Goal: Task Accomplishment & Management: Manage account settings

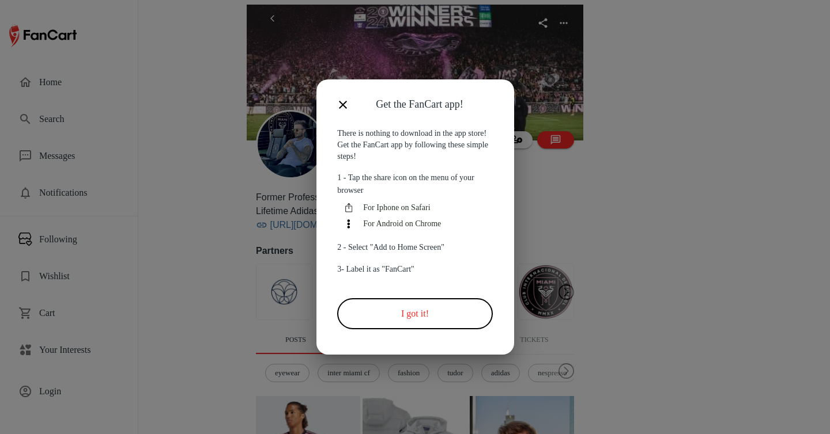
click at [423, 324] on button "I got it!" at bounding box center [414, 313] width 155 height 31
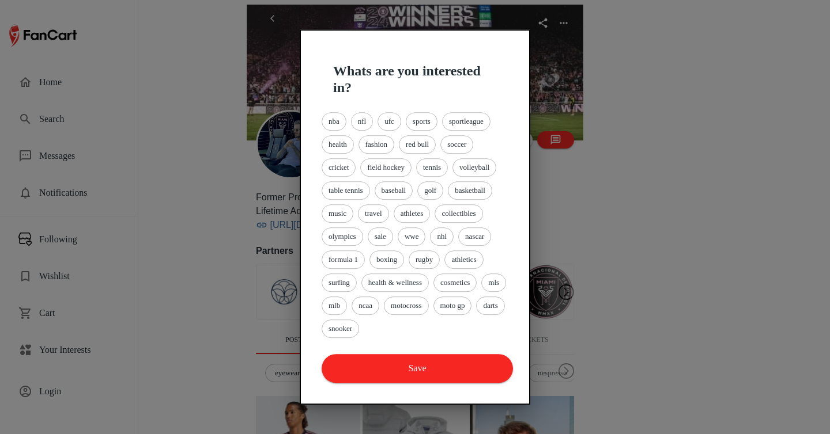
click at [84, 286] on div at bounding box center [415, 217] width 830 height 434
click at [83, 350] on div at bounding box center [415, 217] width 830 height 434
click at [481, 194] on span "basketball" at bounding box center [469, 191] width 43 height 12
click at [439, 167] on span "tennis" at bounding box center [432, 168] width 31 height 12
click at [470, 151] on div "soccer" at bounding box center [456, 144] width 33 height 18
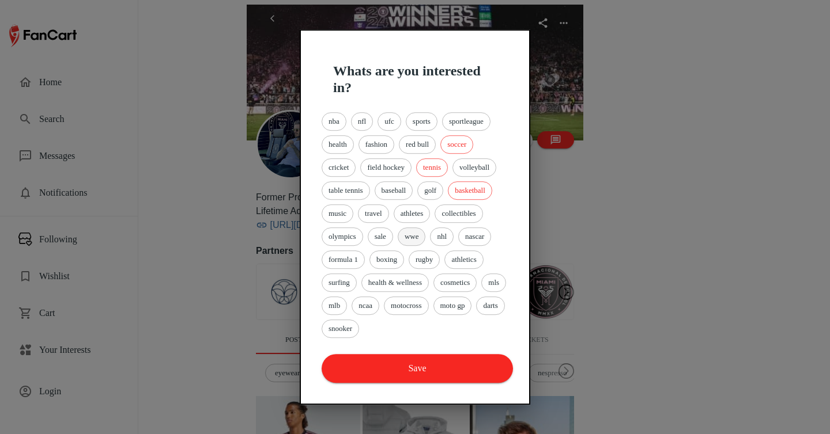
click at [417, 234] on span "wwe" at bounding box center [411, 237] width 27 height 12
click at [475, 260] on span "athletics" at bounding box center [463, 260] width 37 height 12
click at [428, 301] on span "motocross" at bounding box center [405, 306] width 43 height 12
click at [444, 360] on button "Save" at bounding box center [417, 368] width 191 height 29
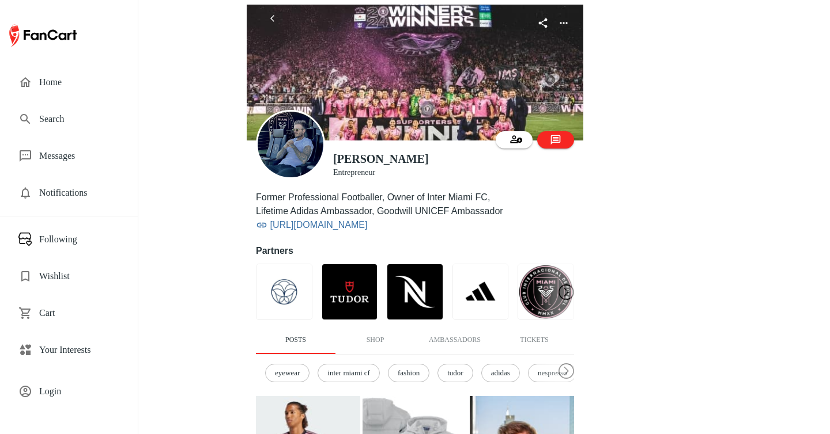
click at [65, 387] on span "Login" at bounding box center [79, 392] width 80 height 14
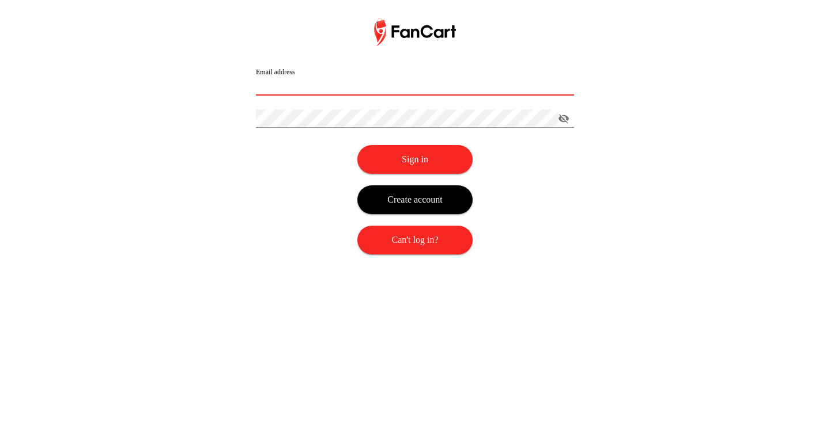
type input "**********"
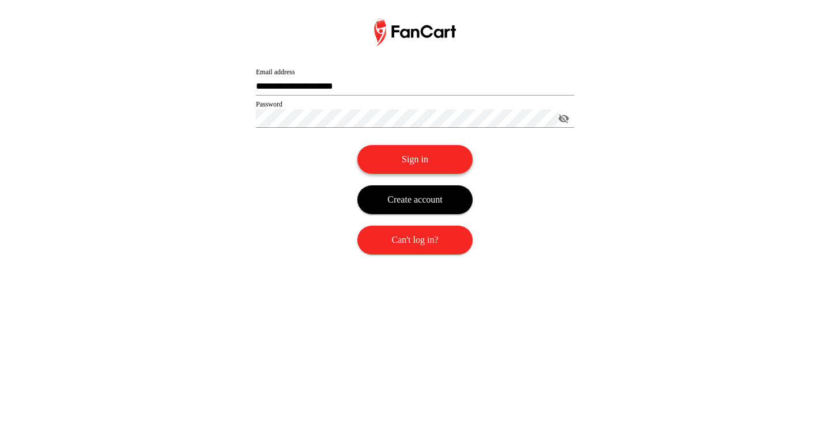
click at [418, 159] on button "Sign in" at bounding box center [414, 159] width 115 height 29
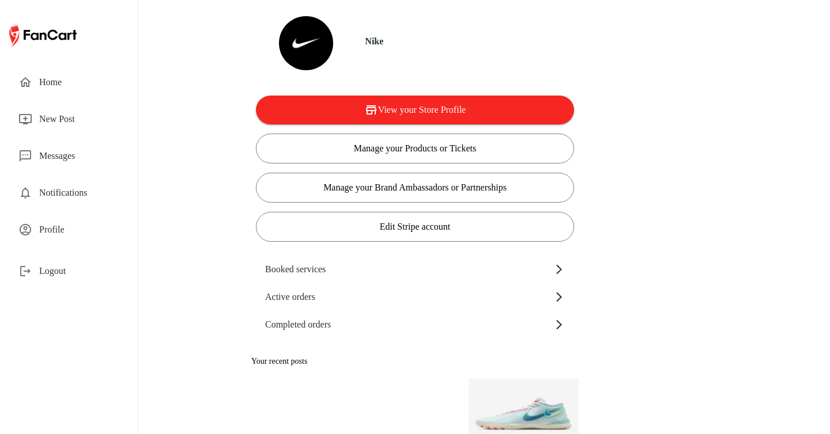
click at [75, 228] on span "Profile" at bounding box center [79, 230] width 80 height 14
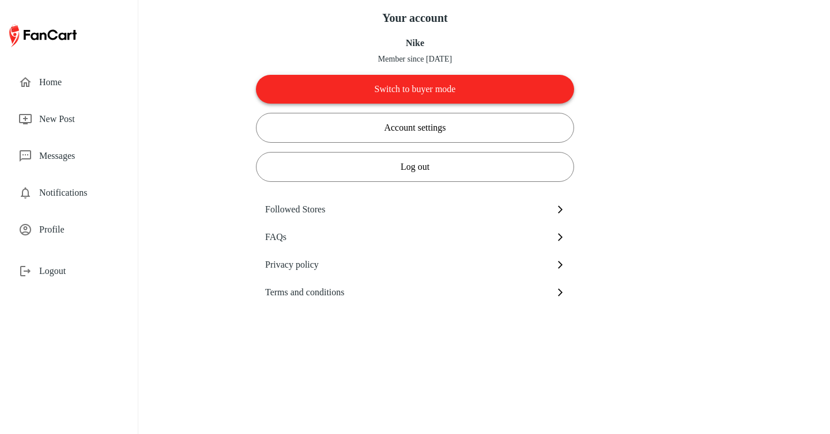
click at [373, 91] on button "Switch to buyer mode" at bounding box center [415, 89] width 318 height 29
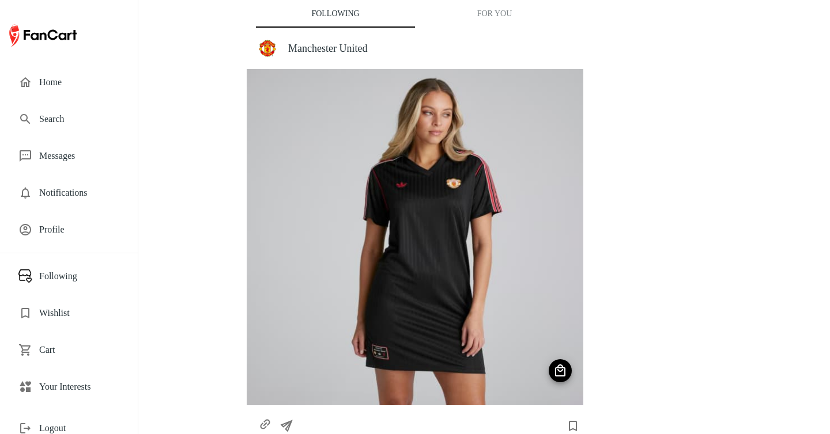
click at [67, 387] on span "Your Interests" at bounding box center [79, 387] width 80 height 14
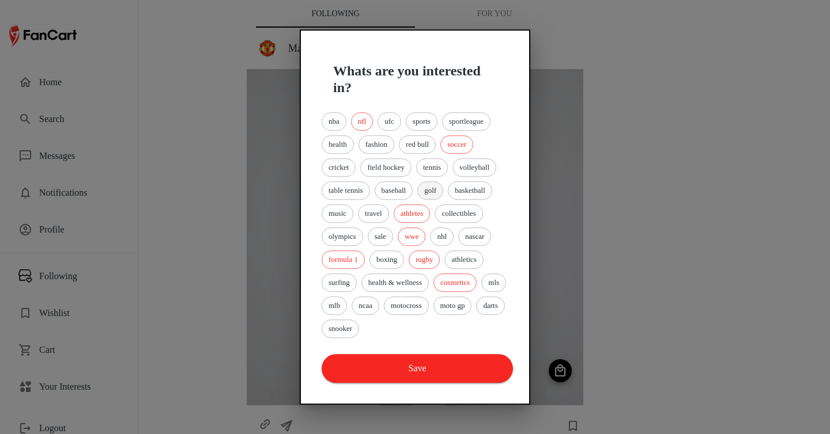
click at [443, 192] on span "golf" at bounding box center [430, 191] width 25 height 12
click at [443, 168] on span "tennis" at bounding box center [432, 168] width 31 height 12
click at [496, 164] on span "volleyball" at bounding box center [474, 168] width 43 height 12
click at [431, 143] on span "red bull" at bounding box center [417, 145] width 36 height 12
click at [428, 122] on span "sports" at bounding box center [421, 122] width 31 height 12
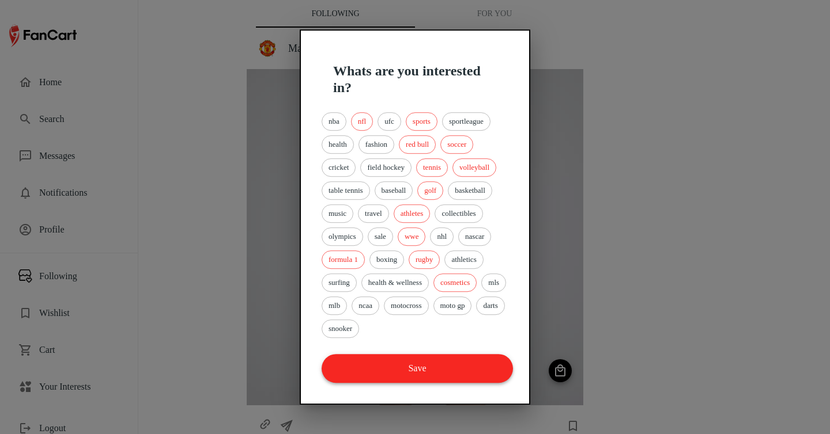
click at [413, 377] on button "Save" at bounding box center [417, 368] width 191 height 29
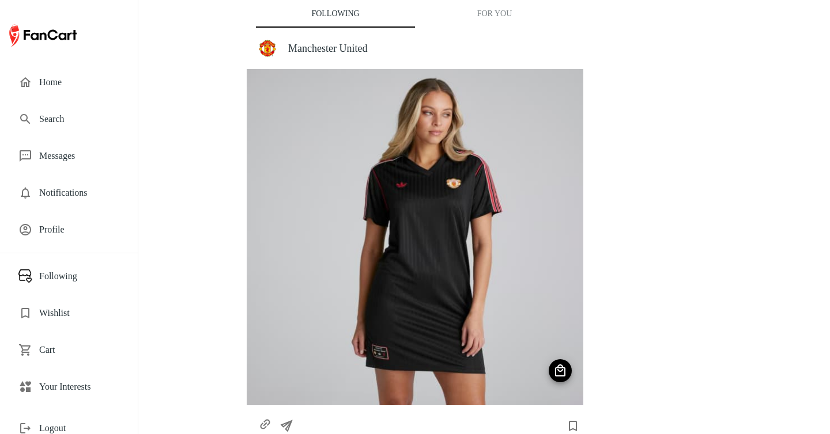
click at [498, 14] on button "For You" at bounding box center [494, 14] width 159 height 28
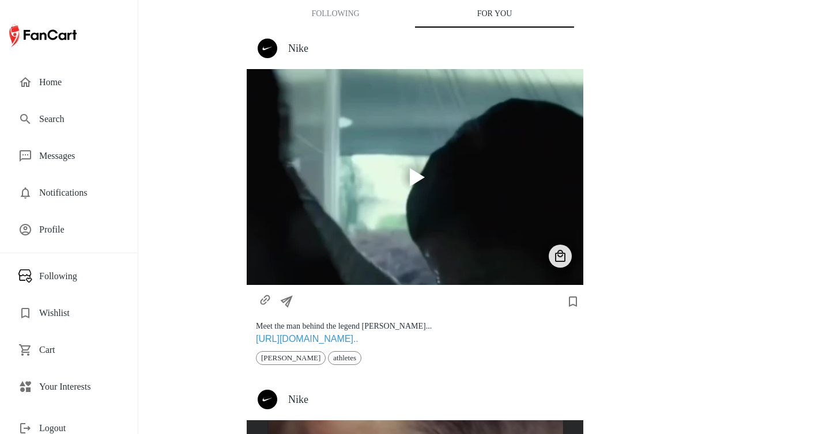
click at [297, 46] on h4 "Nike" at bounding box center [431, 48] width 286 height 13
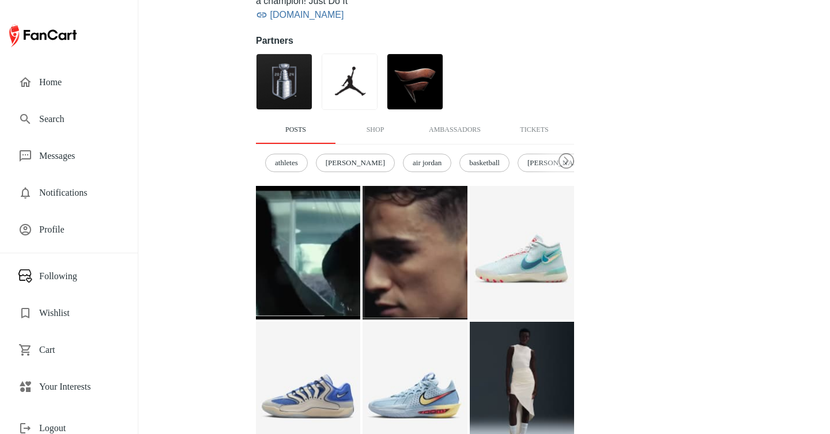
scroll to position [210, 0]
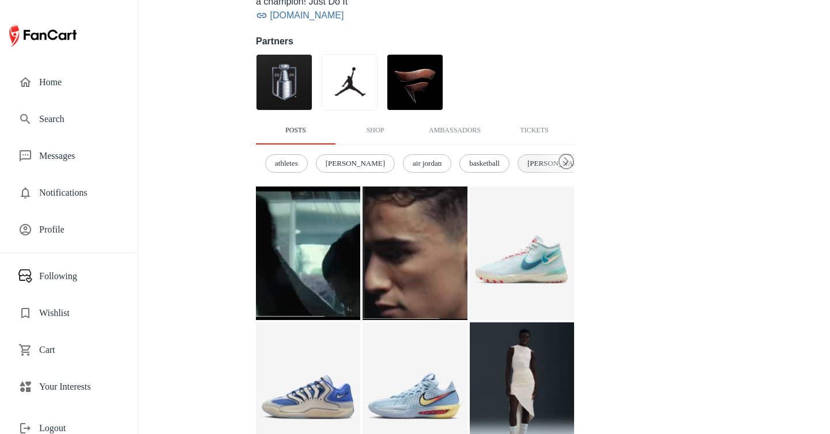
click at [521, 163] on span "[PERSON_NAME]" at bounding box center [557, 164] width 72 height 12
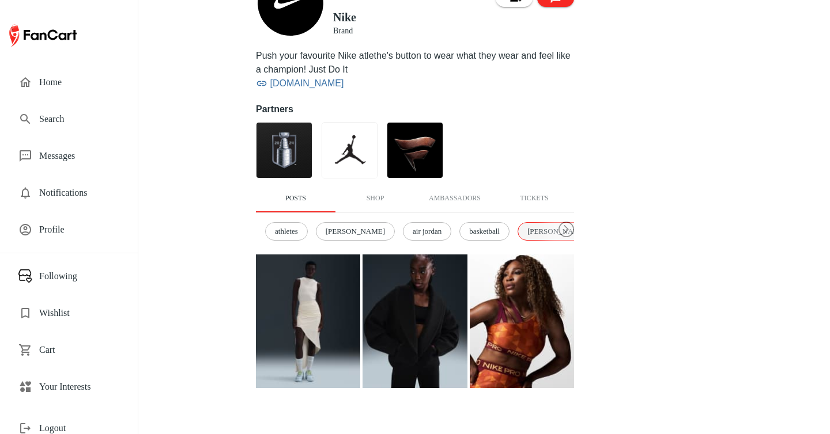
scroll to position [141, 0]
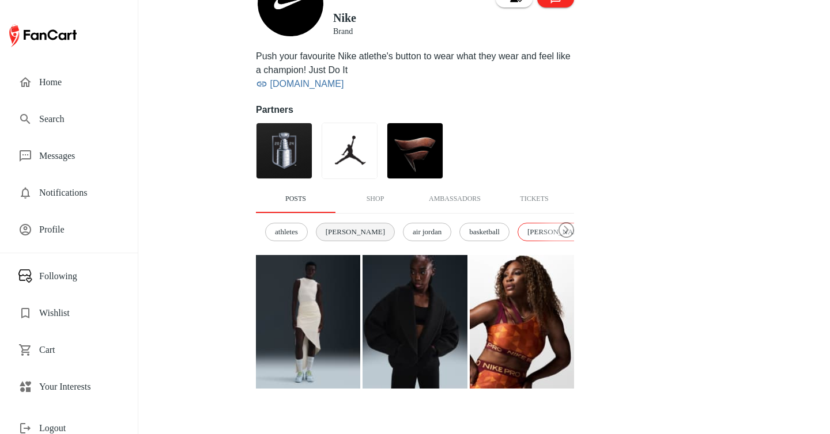
click at [345, 237] on div "[PERSON_NAME]" at bounding box center [355, 232] width 79 height 18
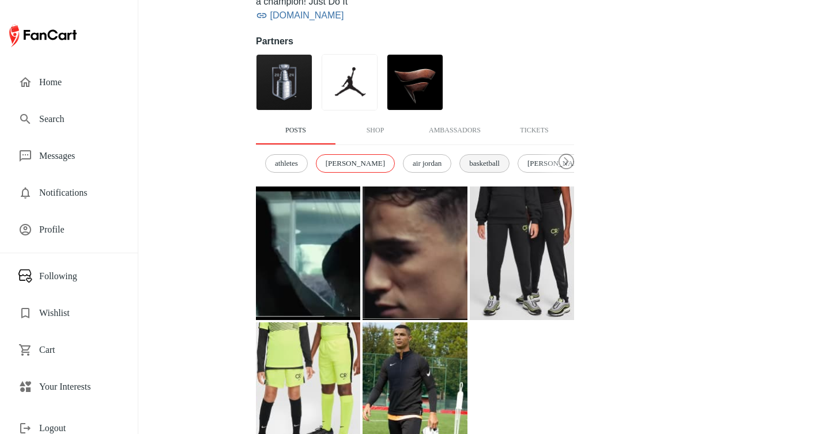
click at [463, 160] on span "basketball" at bounding box center [484, 164] width 43 height 12
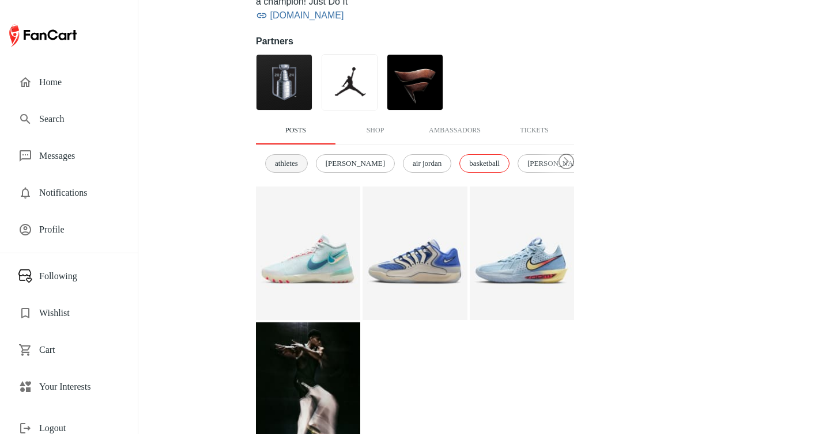
click at [296, 166] on span "athletes" at bounding box center [287, 164] width 36 height 12
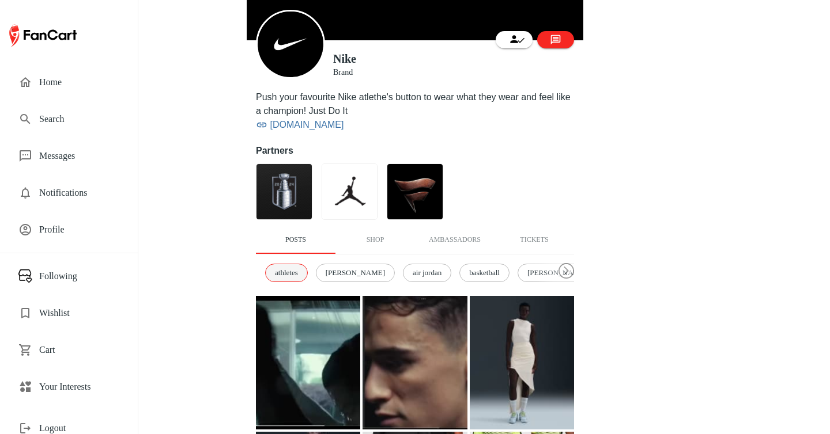
scroll to position [0, 0]
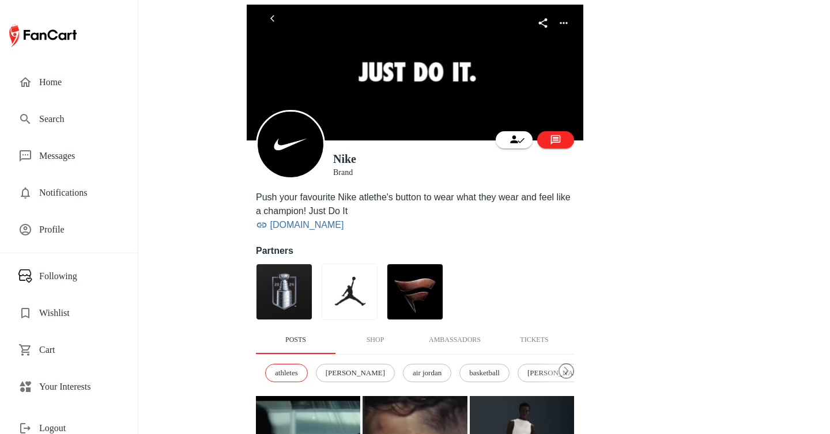
click at [63, 79] on span "Home" at bounding box center [79, 82] width 80 height 14
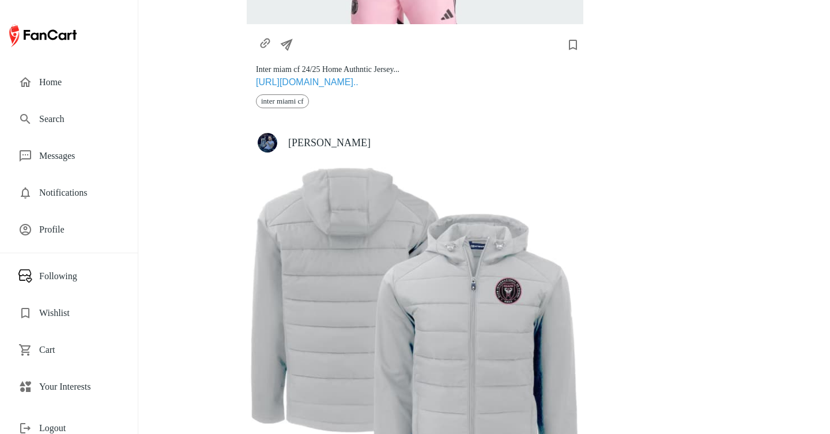
scroll to position [6822, 0]
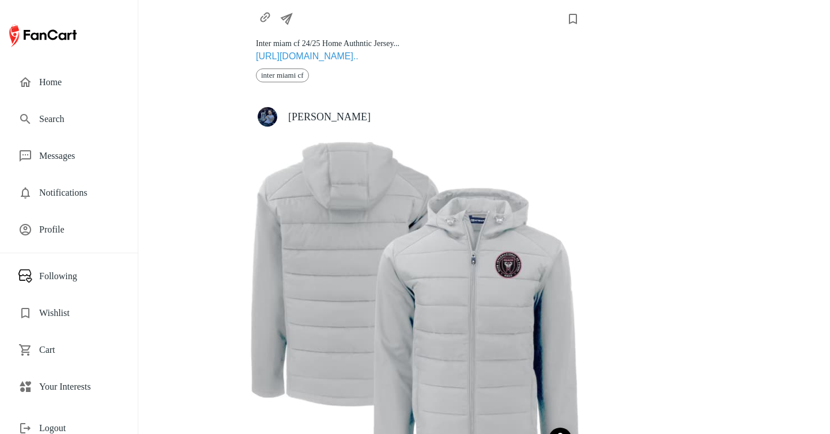
click at [294, 111] on h4 "[PERSON_NAME]" at bounding box center [431, 117] width 286 height 13
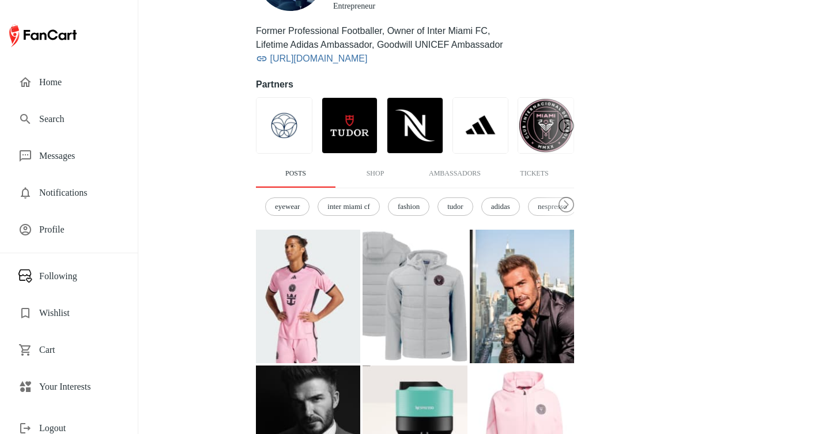
scroll to position [205, 0]
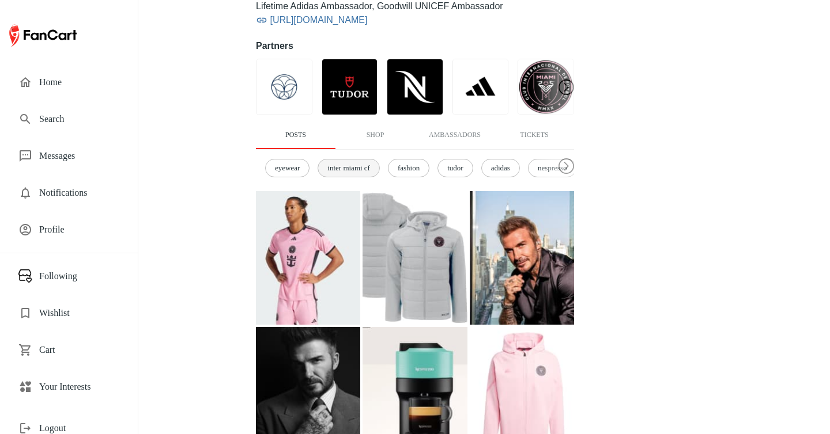
click at [358, 171] on span "inter miami cf" at bounding box center [348, 169] width 55 height 12
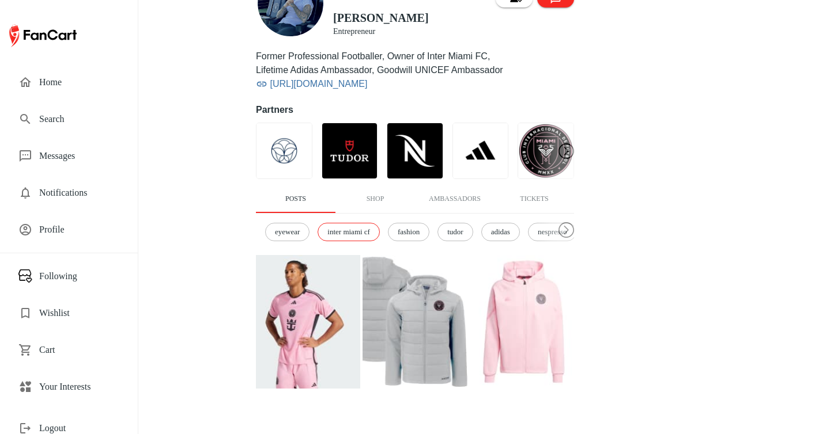
click at [317, 284] on img at bounding box center [308, 322] width 104 height 134
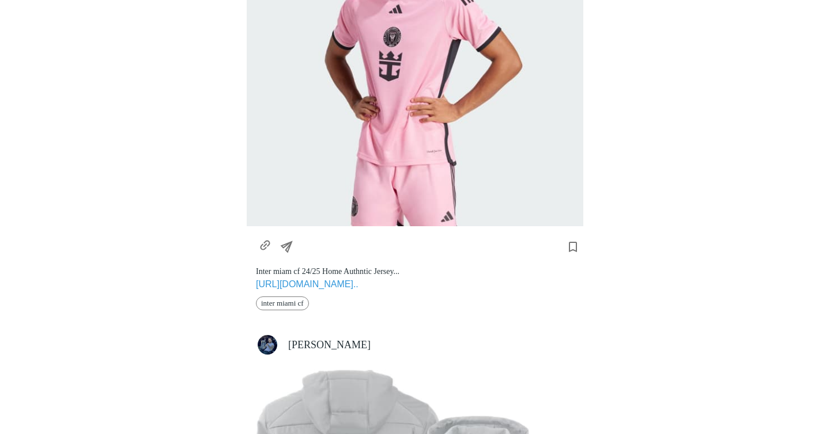
scroll to position [207, 0]
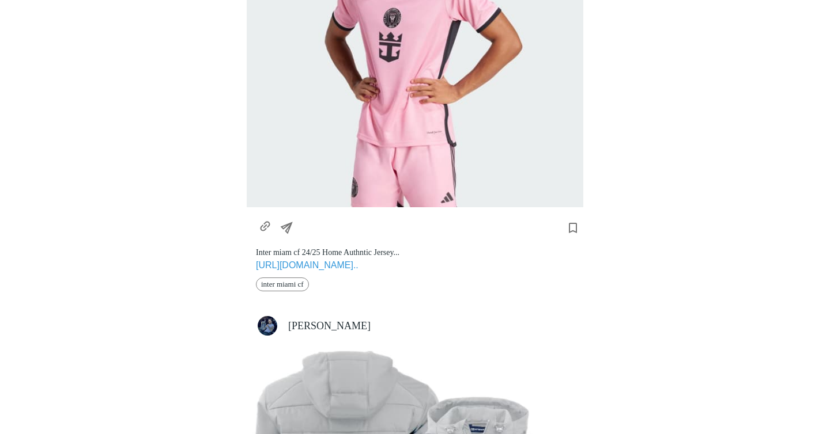
click at [292, 230] on icon "Share" at bounding box center [288, 227] width 20 height 20
click at [271, 226] on div at bounding box center [415, 217] width 830 height 434
click at [266, 225] on icon "https://www.adidas.com/us/inter-miami-cf-24-25-home-authentic-jersey/IU0189.html" at bounding box center [265, 227] width 20 height 20
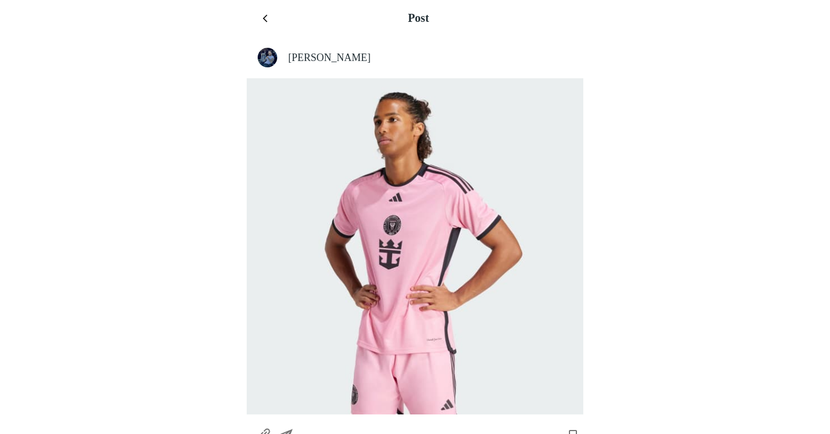
click at [260, 13] on button "menu" at bounding box center [267, 18] width 18 height 18
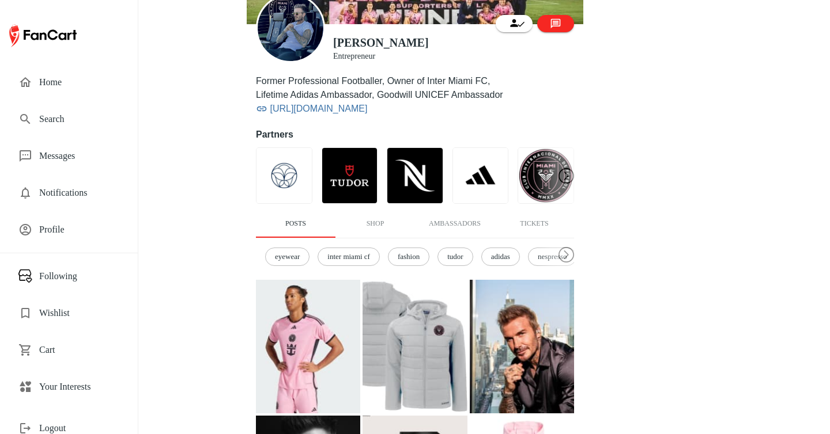
scroll to position [126, 0]
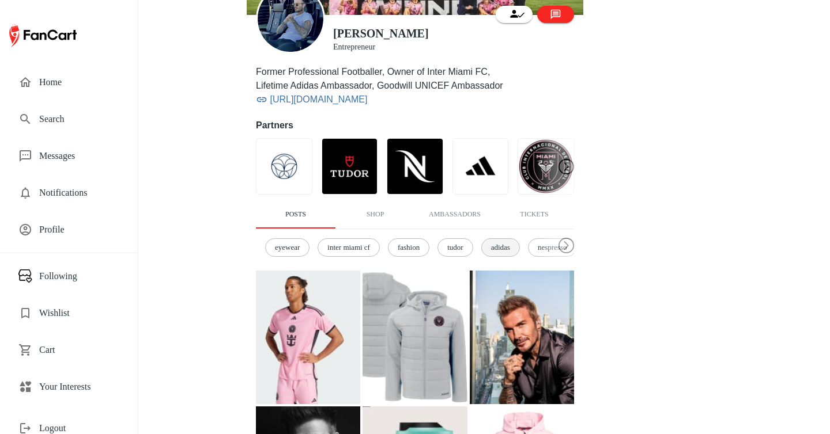
click at [507, 252] on span "adidas" at bounding box center [501, 248] width 32 height 12
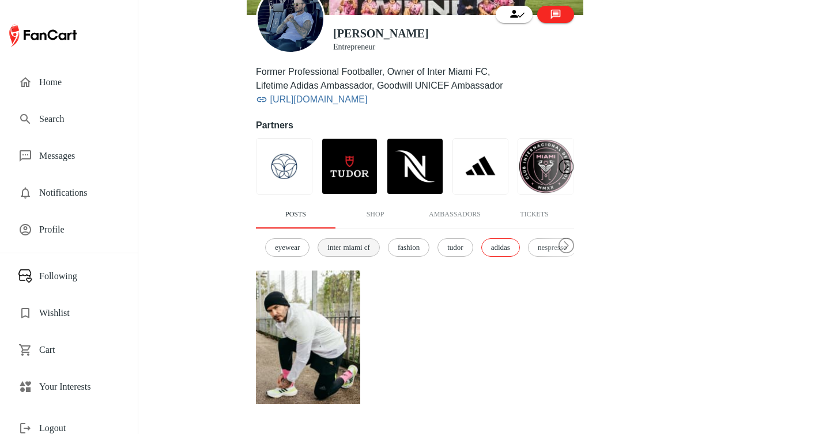
click at [364, 251] on span "inter miami cf" at bounding box center [348, 248] width 55 height 12
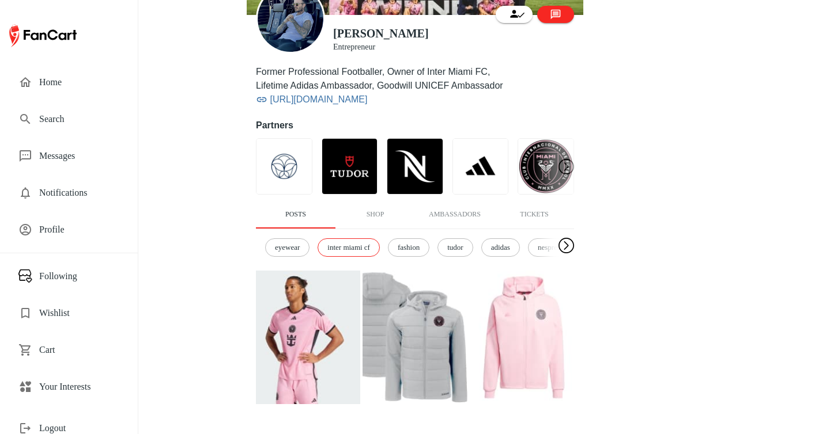
click at [564, 250] on div at bounding box center [566, 246] width 16 height 37
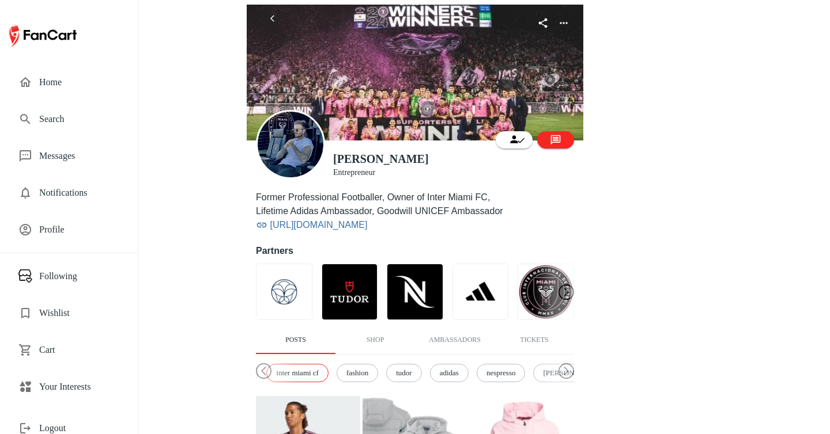
click at [81, 213] on li "Profile" at bounding box center [69, 229] width 138 height 37
click at [80, 230] on span "Profile" at bounding box center [79, 230] width 80 height 14
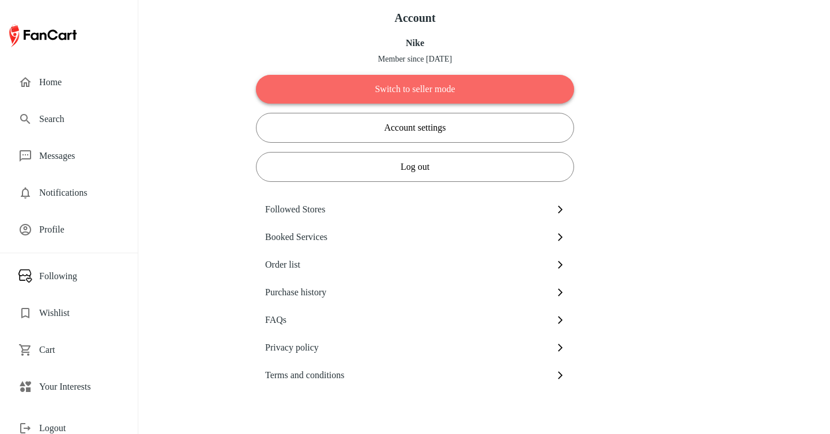
click at [397, 101] on button "Switch to seller mode" at bounding box center [415, 89] width 318 height 29
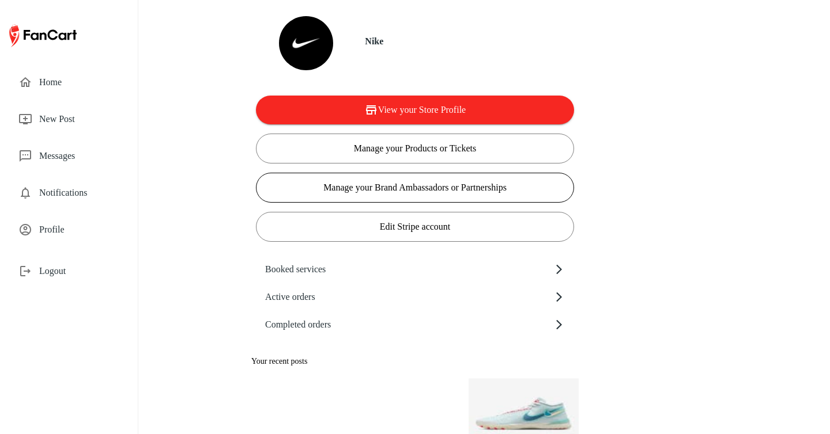
click at [518, 193] on button "Manage your Brand Ambassadors or Partnerships" at bounding box center [415, 188] width 318 height 30
